Goal: Information Seeking & Learning: Compare options

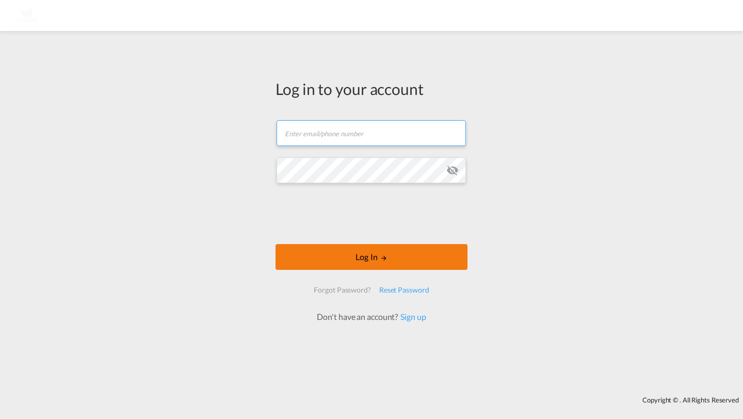
type input "kirk.aranha@freightify.com"
click at [308, 251] on button "Log In" at bounding box center [371, 257] width 192 height 26
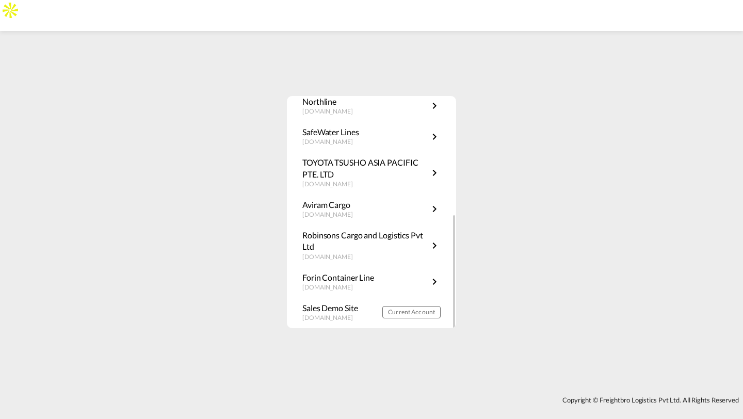
scroll to position [110, 0]
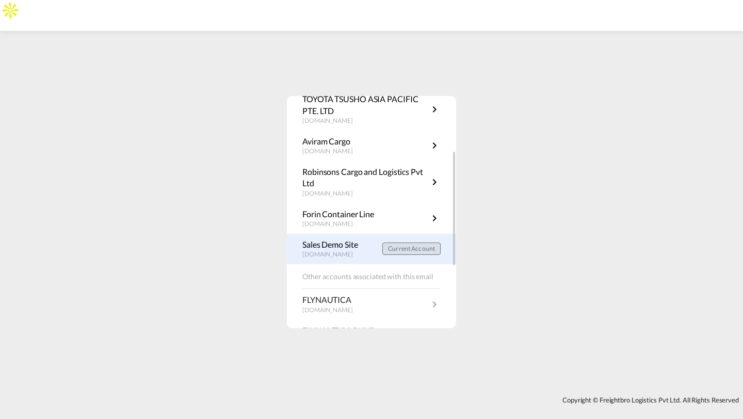
click at [391, 248] on span "Current Account" at bounding box center [411, 249] width 47 height 8
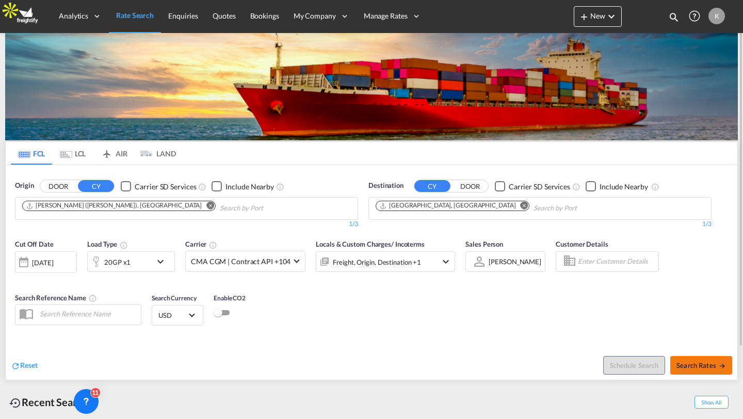
click at [704, 364] on span "Search Rates" at bounding box center [701, 365] width 50 height 8
type input "INNSA to DEHAM / [DATE]"
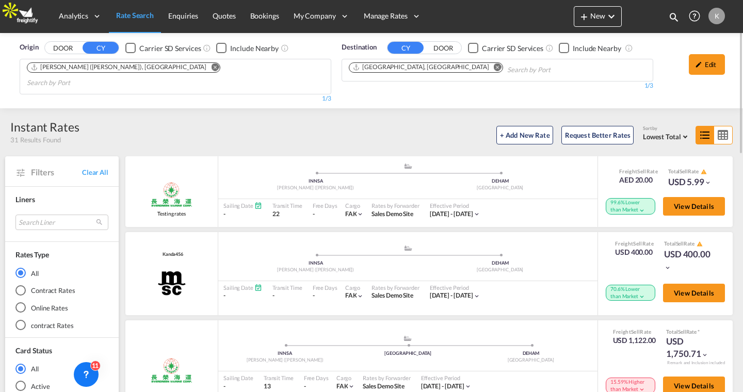
click at [705, 62] on div "Edit" at bounding box center [707, 64] width 36 height 21
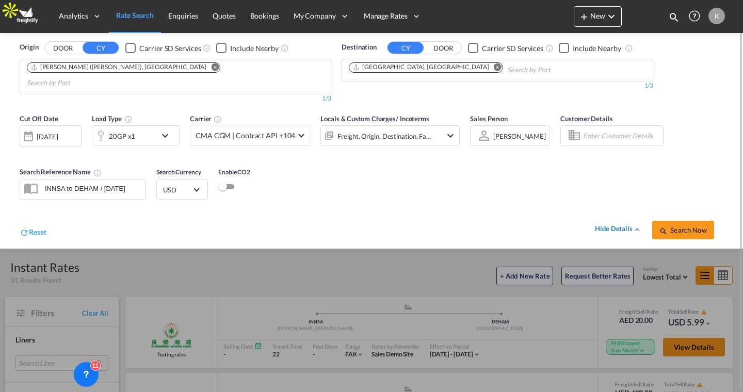
click at [622, 224] on div "hide details" at bounding box center [618, 229] width 47 height 10
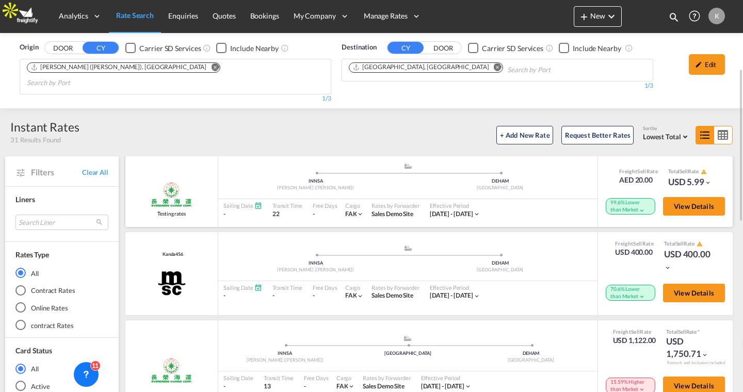
scroll to position [49, 0]
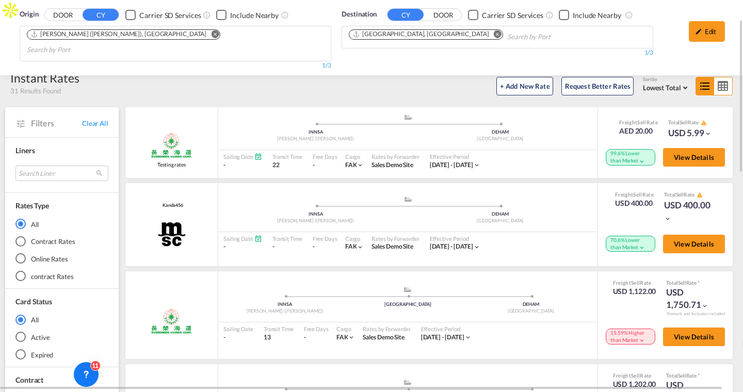
click at [47, 254] on md-radio-button "Online Rates" at bounding box center [61, 259] width 93 height 10
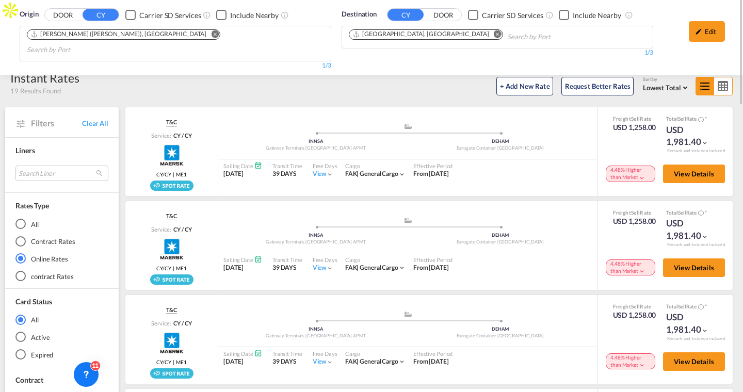
scroll to position [0, 0]
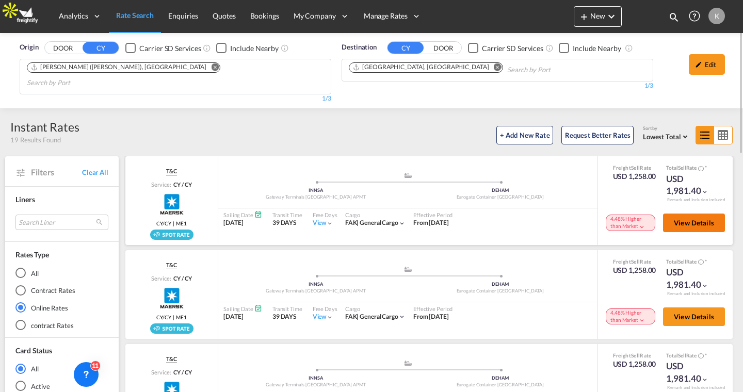
click at [682, 219] on span "View Details" at bounding box center [694, 223] width 40 height 8
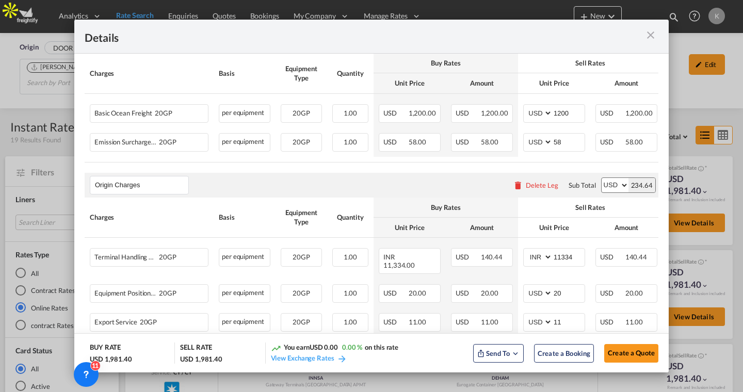
scroll to position [208, 0]
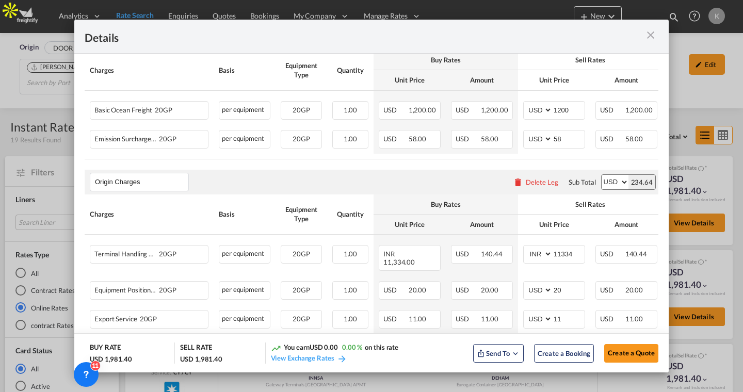
click at [650, 42] on div "Port of Loading ..." at bounding box center [629, 36] width 57 height 13
click at [651, 35] on md-icon "icon-close m-3 fg-AAA8AD cursor" at bounding box center [650, 35] width 12 height 12
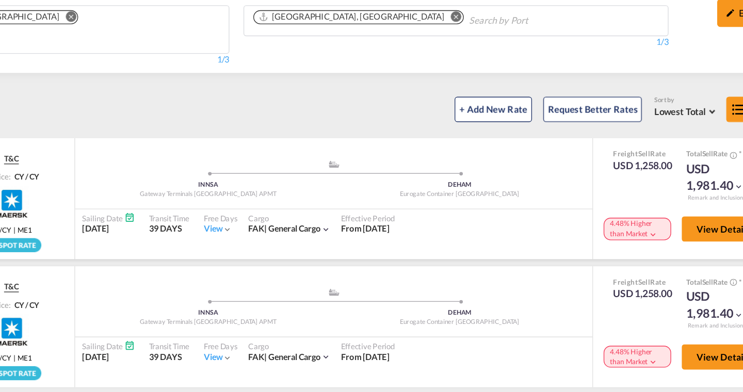
click at [639, 223] on md-icon "icon-chevron-down" at bounding box center [641, 226] width 7 height 7
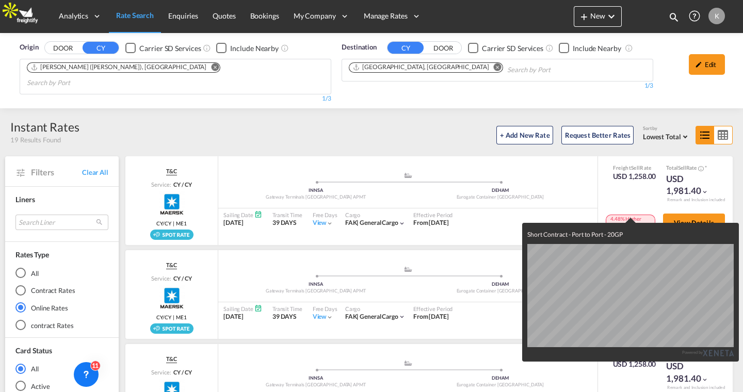
click at [452, 127] on div "Short Contract - Port to Port - 20GP Powered by" at bounding box center [371, 196] width 743 height 392
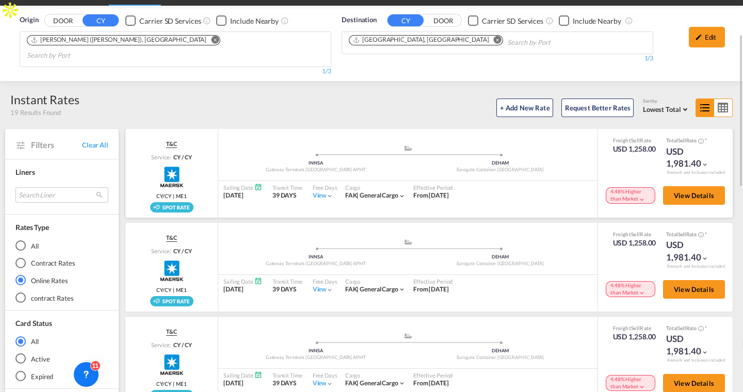
scroll to position [44, 0]
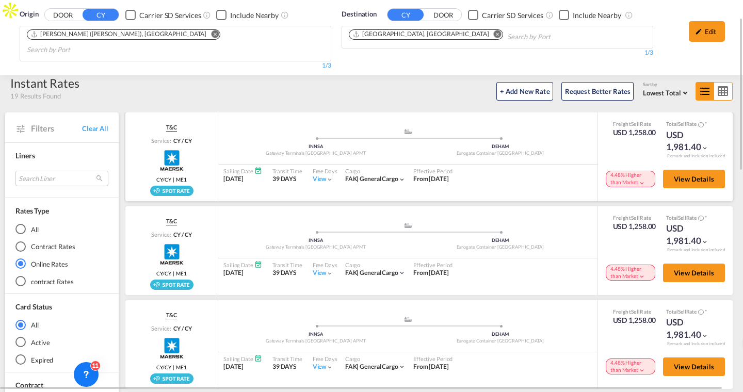
drag, startPoint x: 272, startPoint y: 160, endPoint x: 299, endPoint y: 167, distance: 27.7
click at [299, 167] on div "Transit Time 39 DAYS" at bounding box center [287, 176] width 40 height 22
click at [700, 175] on span "View Details" at bounding box center [694, 179] width 40 height 8
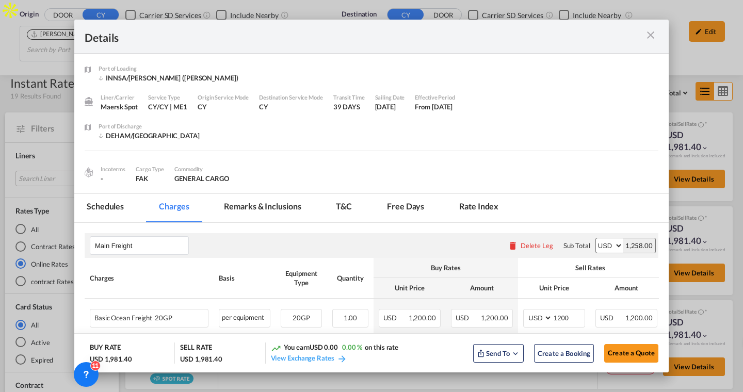
click at [105, 199] on md-tab-item "Schedules" at bounding box center [105, 208] width 62 height 28
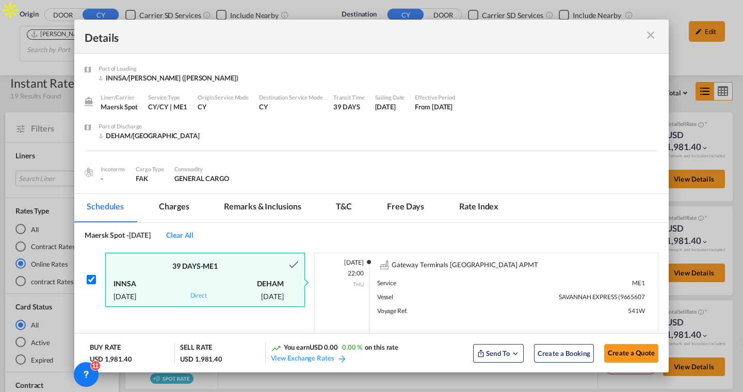
scroll to position [53, 0]
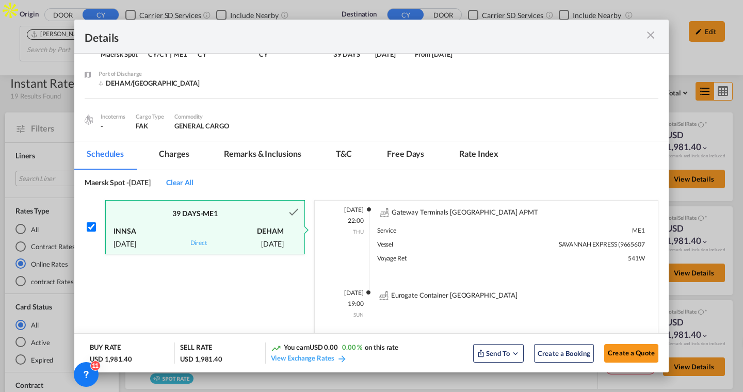
click at [186, 160] on md-tab-item "Charges" at bounding box center [174, 155] width 55 height 28
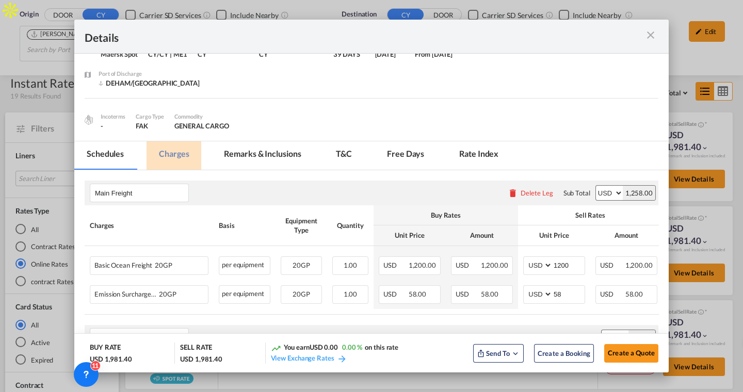
click at [254, 157] on md-tab-item "Remarks & Inclusions" at bounding box center [263, 155] width 102 height 28
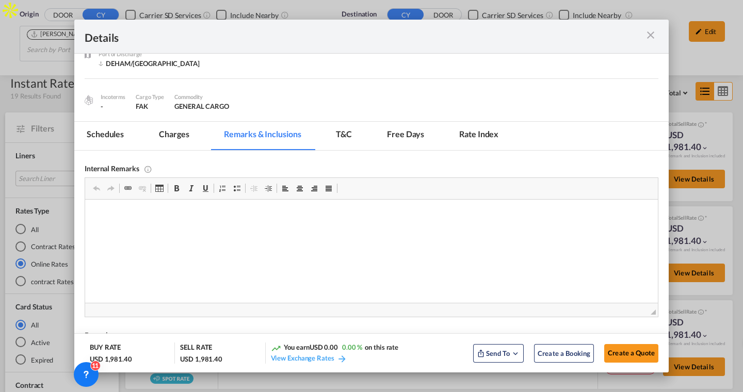
scroll to position [33, 0]
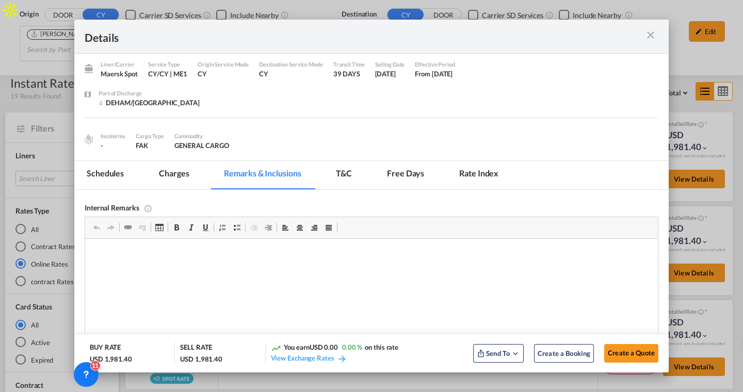
click at [173, 175] on md-tab-item "Charges" at bounding box center [174, 175] width 55 height 28
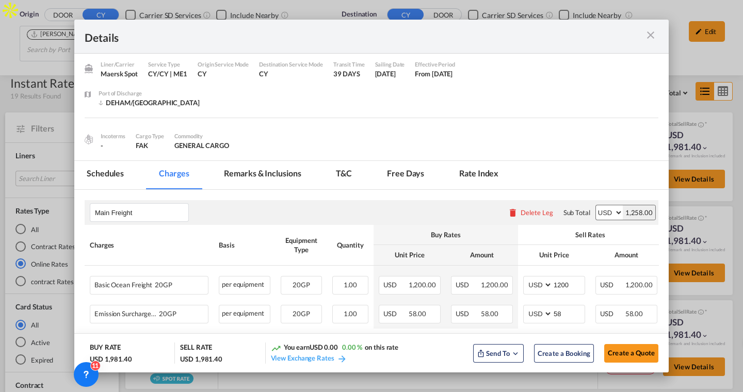
scroll to position [135, 0]
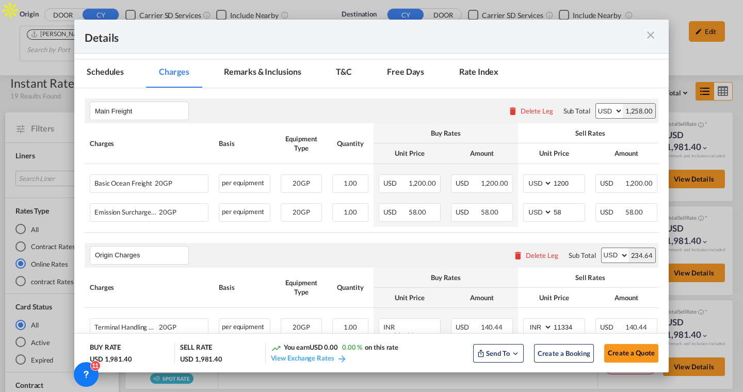
click at [652, 35] on md-icon "icon-close m-3 fg-AAA8AD cursor" at bounding box center [650, 35] width 12 height 12
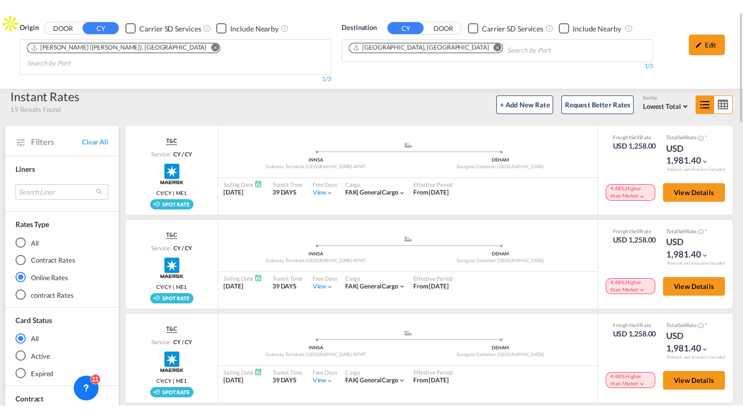
scroll to position [0, 0]
